Goal: Navigation & Orientation: Find specific page/section

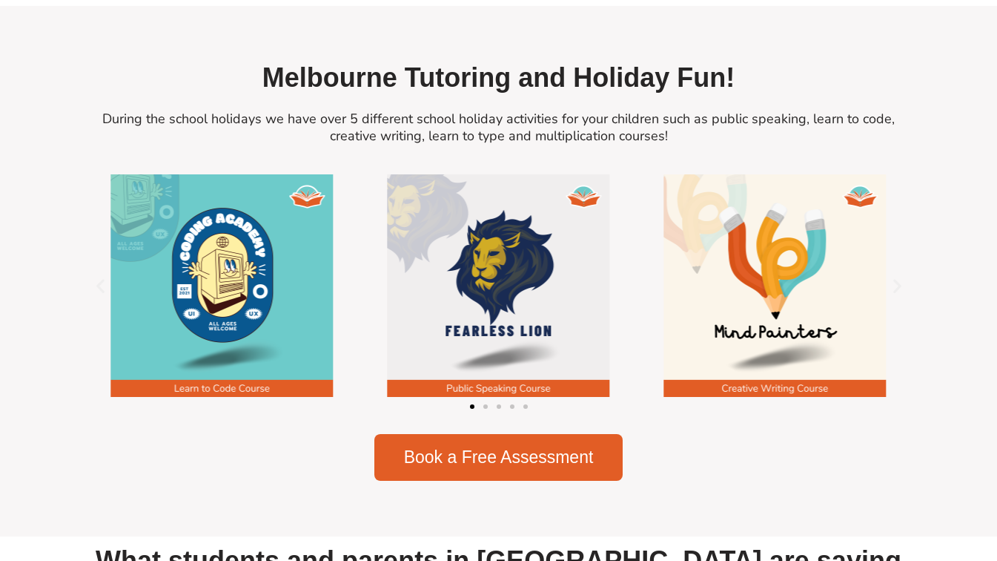
scroll to position [1969, 0]
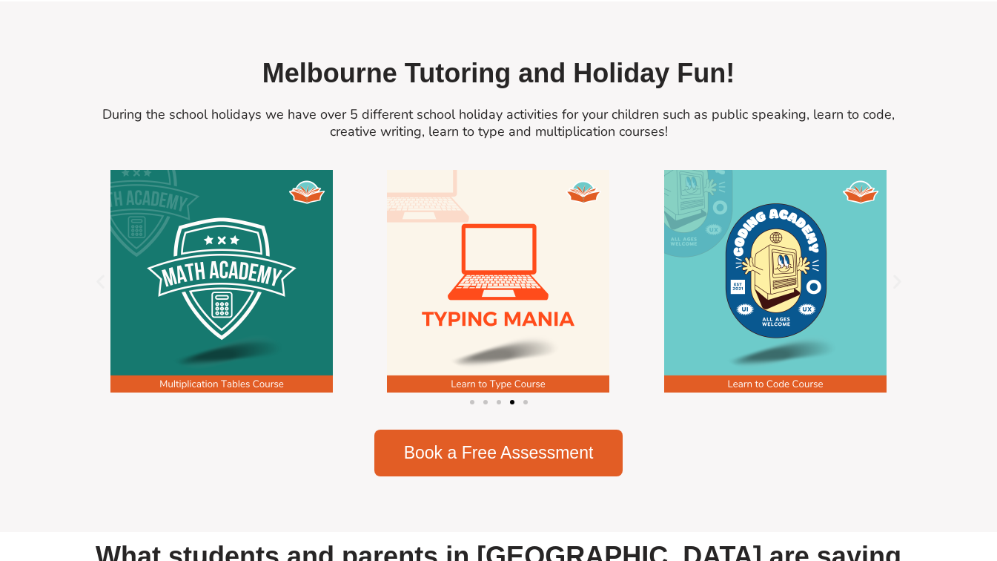
click at [510, 130] on span "During the school holidays we have over 5 different school holiday activities f…" at bounding box center [498, 122] width 793 height 35
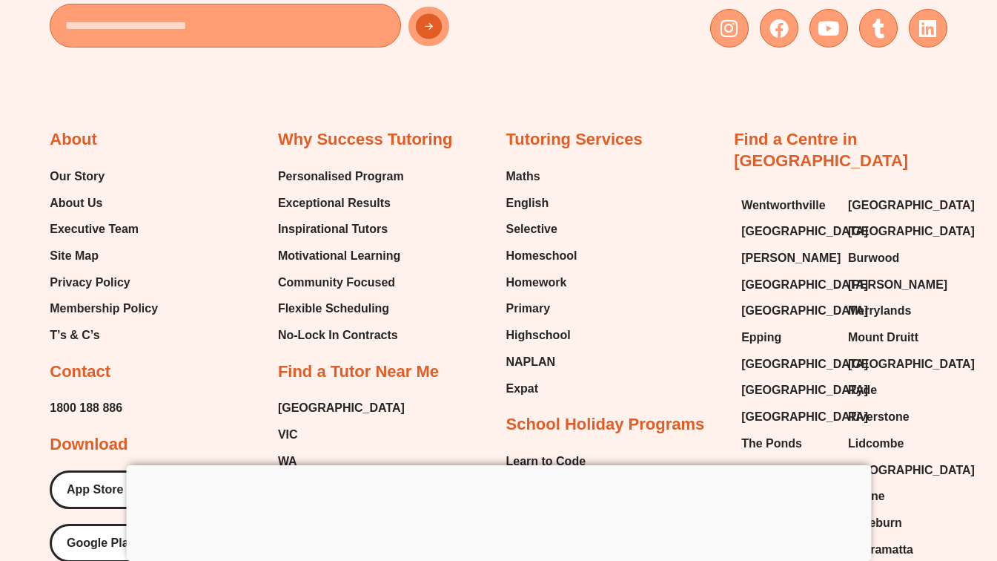
scroll to position [1276, 0]
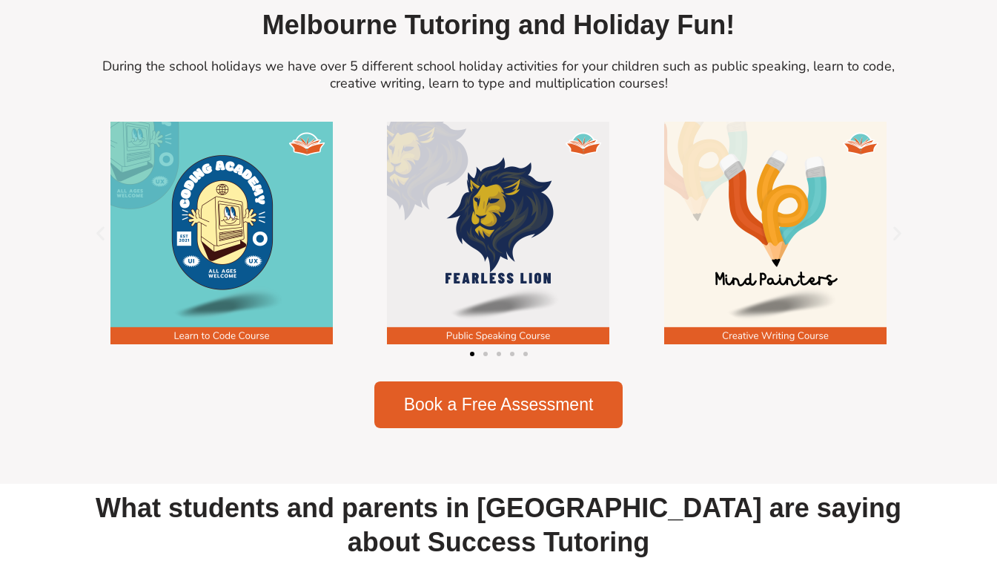
scroll to position [2020, 0]
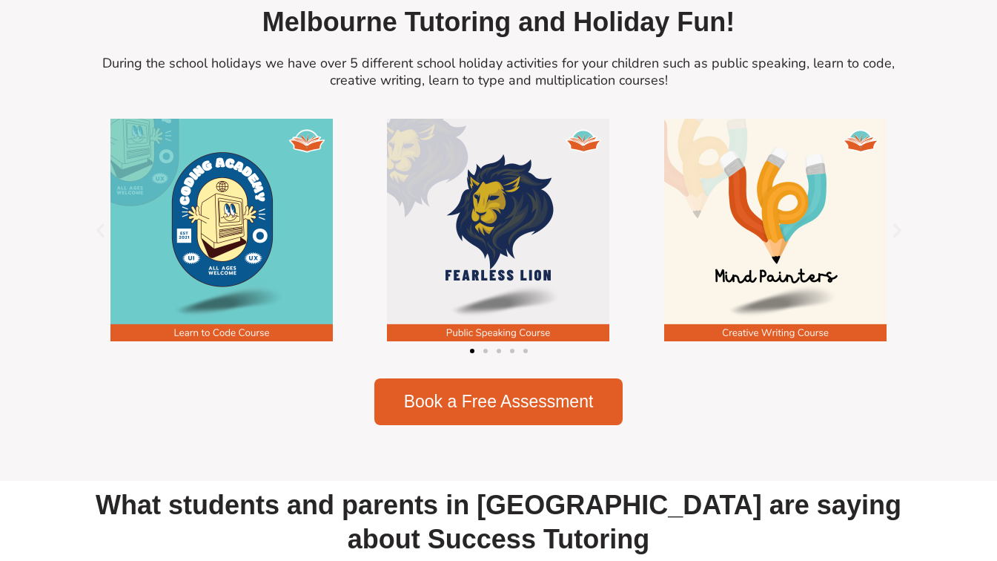
click at [486, 353] on span "Go to slide 2" at bounding box center [486, 351] width 4 height 4
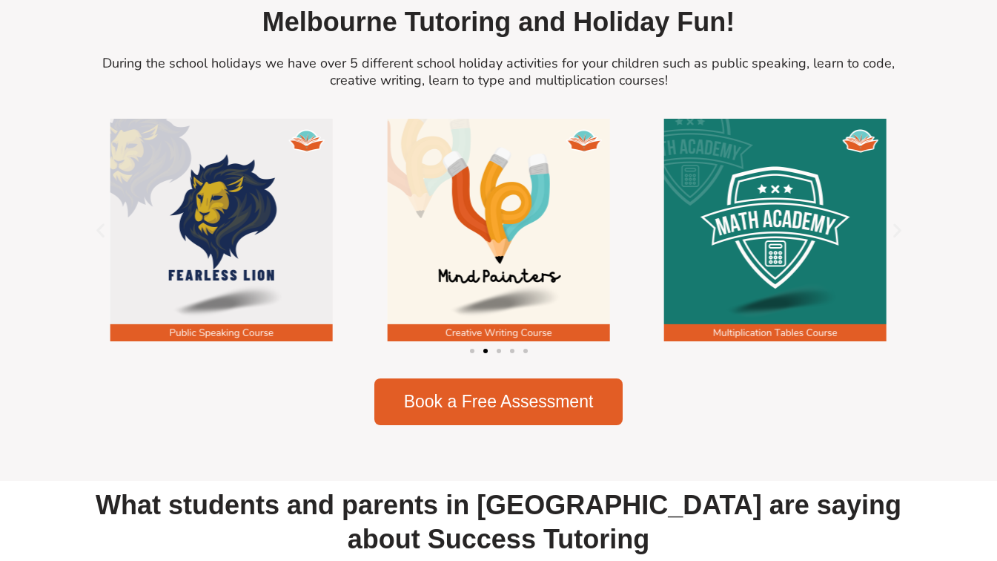
click at [499, 353] on span "Go to slide 3" at bounding box center [499, 351] width 4 height 4
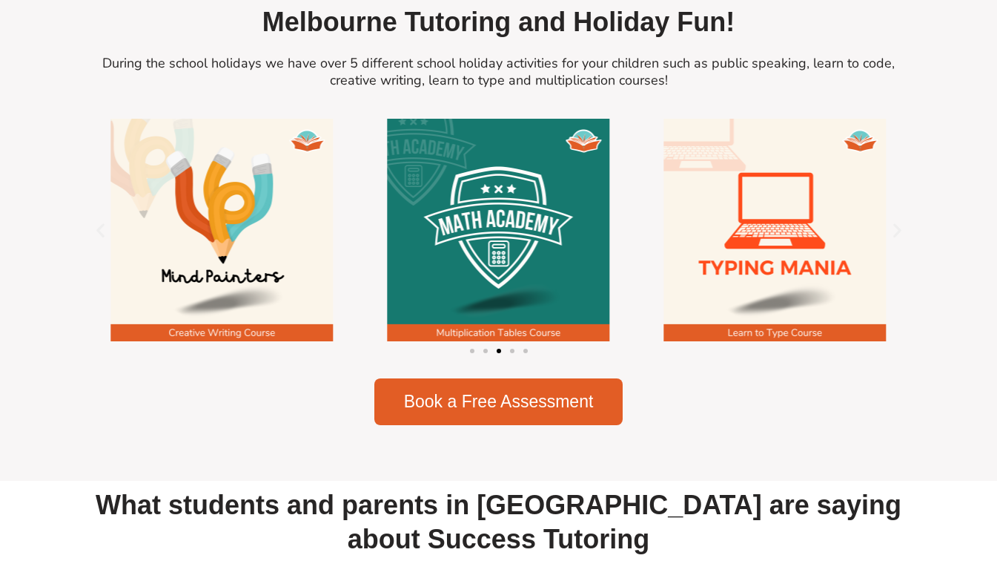
click at [516, 358] on div "Image Carousel" at bounding box center [499, 350] width 831 height 21
click at [513, 353] on span "Go to slide 4" at bounding box center [512, 351] width 4 height 4
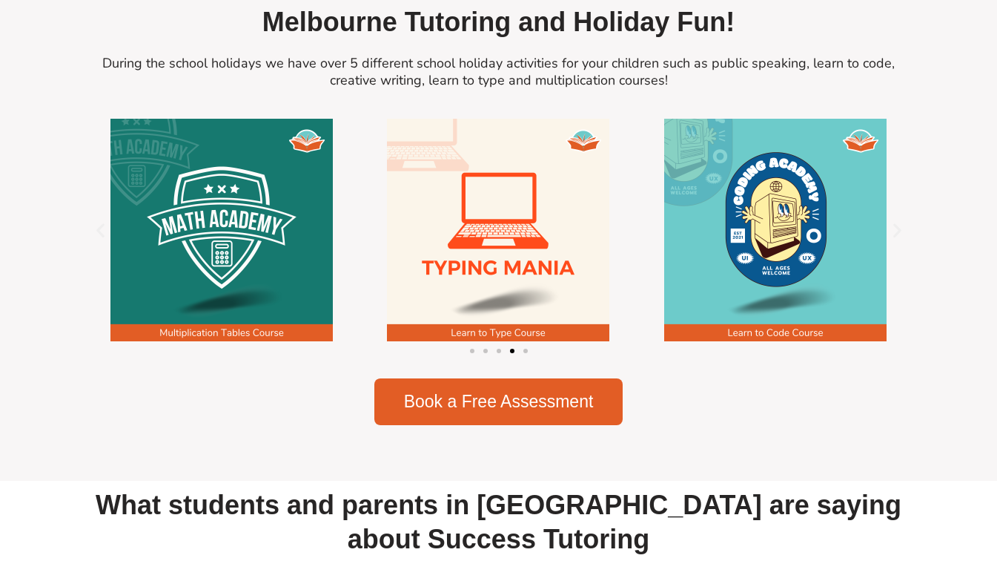
click at [524, 353] on span "Go to slide 5" at bounding box center [526, 351] width 4 height 4
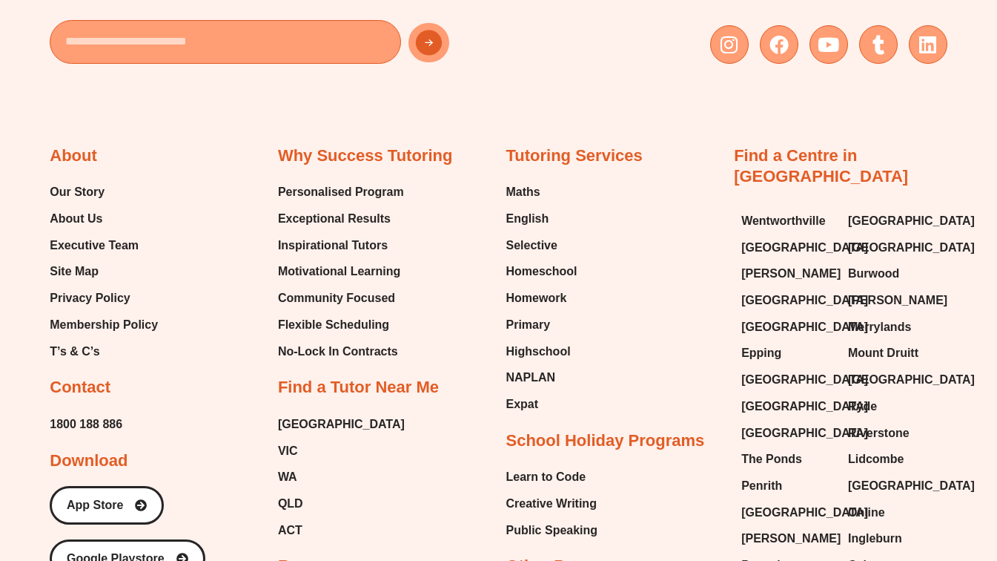
scroll to position [7244, 0]
click at [90, 203] on span "Our Story" at bounding box center [77, 192] width 55 height 22
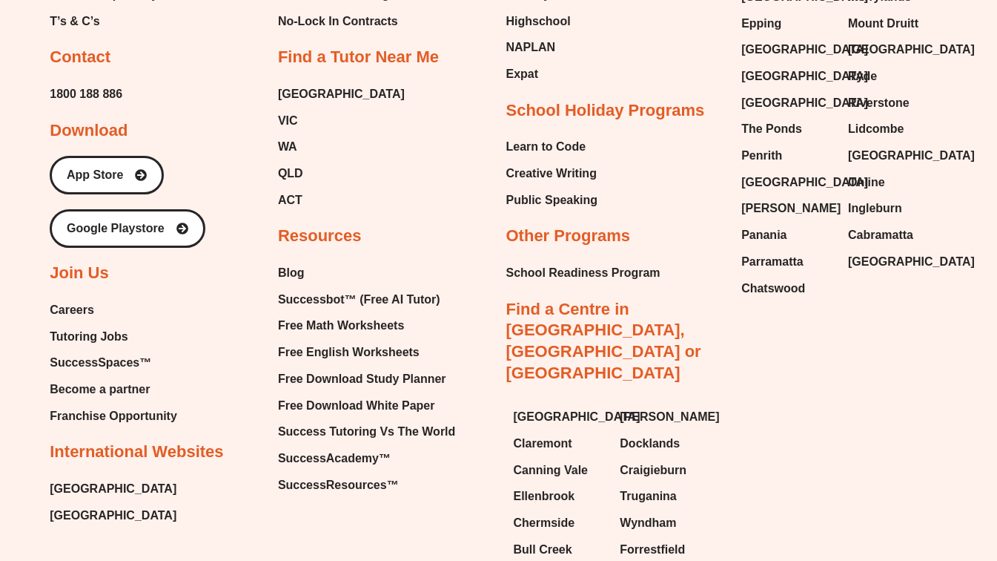
scroll to position [2401, 0]
click at [126, 404] on span "Franchise Opportunity" at bounding box center [114, 415] width 128 height 22
